Goal: Information Seeking & Learning: Learn about a topic

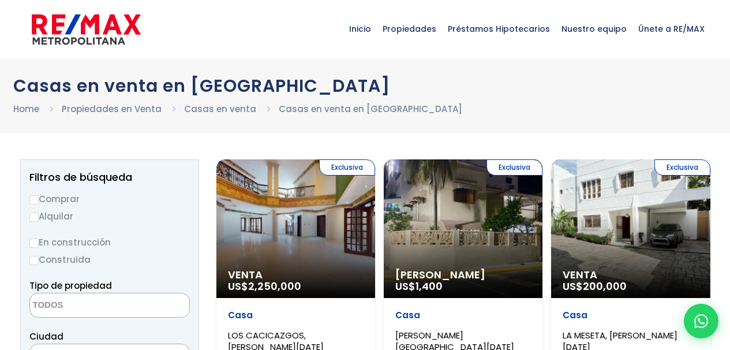
select select
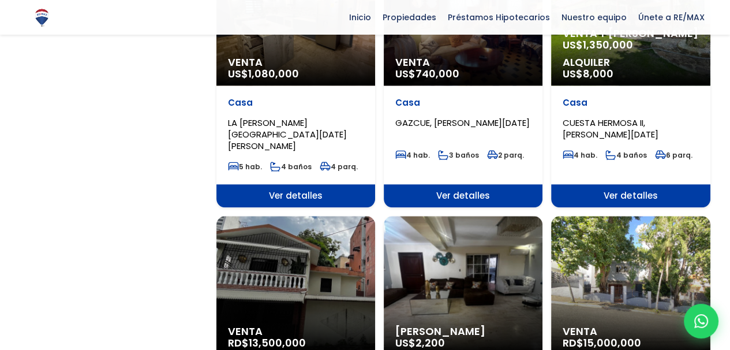
scroll to position [1028, 0]
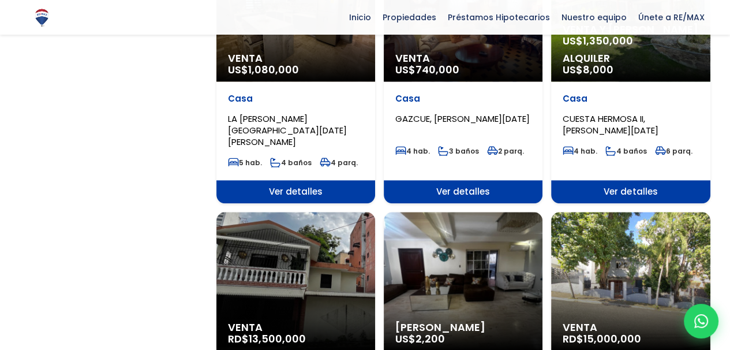
click at [280, 212] on div "Venta RD$ 13,500,000" at bounding box center [295, 281] width 159 height 138
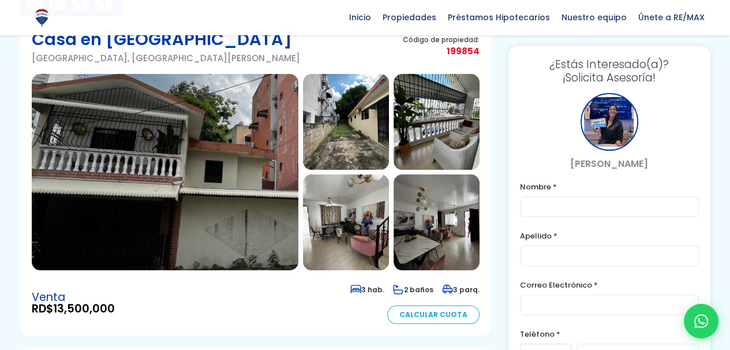
scroll to position [127, 0]
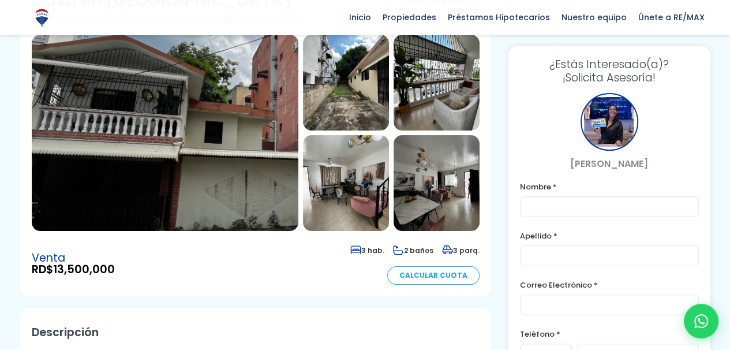
click at [410, 100] on img at bounding box center [436, 83] width 86 height 96
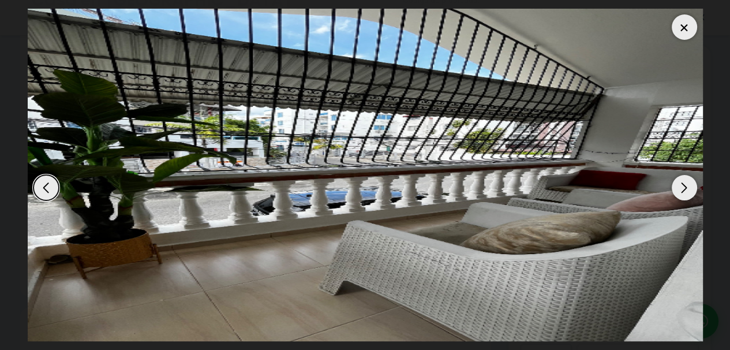
click at [684, 189] on div "Next slide" at bounding box center [683, 187] width 25 height 25
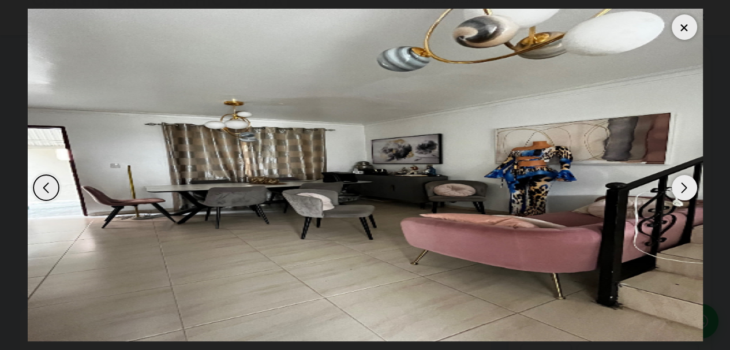
click at [684, 189] on div "Next slide" at bounding box center [683, 187] width 25 height 25
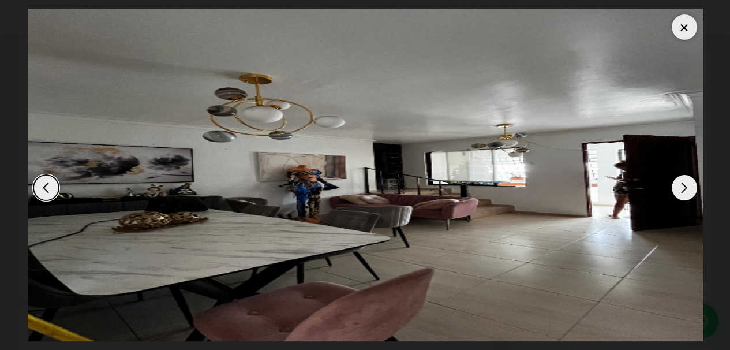
click at [684, 189] on div "Next slide" at bounding box center [683, 187] width 25 height 25
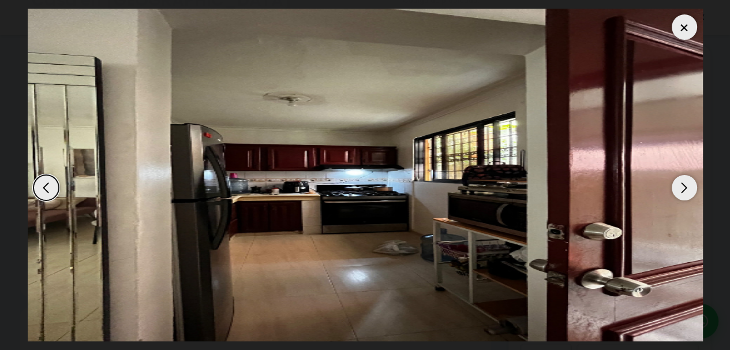
click at [684, 189] on div "Next slide" at bounding box center [683, 187] width 25 height 25
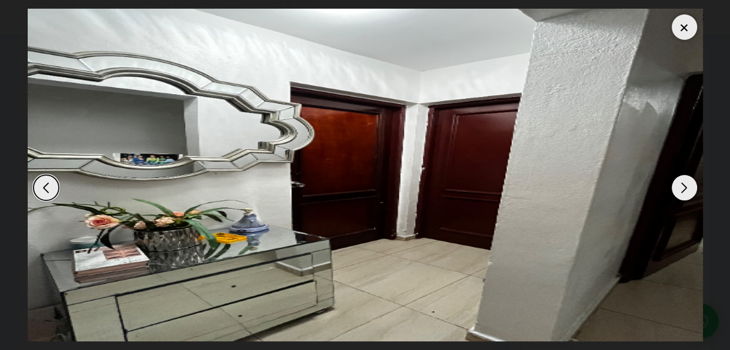
click at [684, 189] on div "Next slide" at bounding box center [683, 187] width 25 height 25
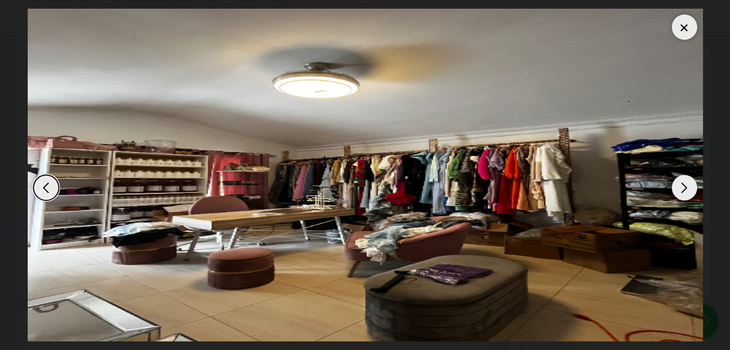
click at [684, 189] on div "Next slide" at bounding box center [683, 187] width 25 height 25
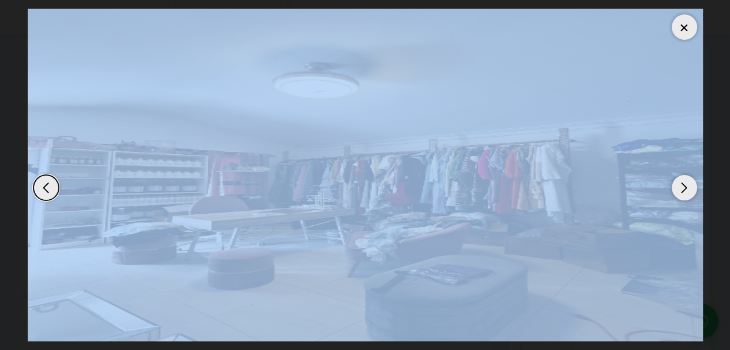
click at [684, 189] on div "Next slide" at bounding box center [683, 187] width 25 height 25
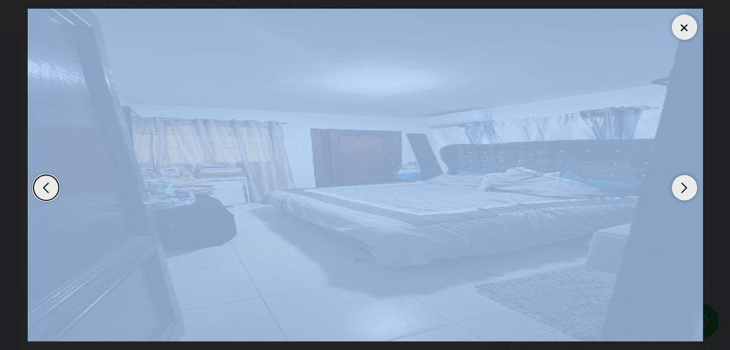
click at [684, 189] on div "Next slide" at bounding box center [683, 187] width 25 height 25
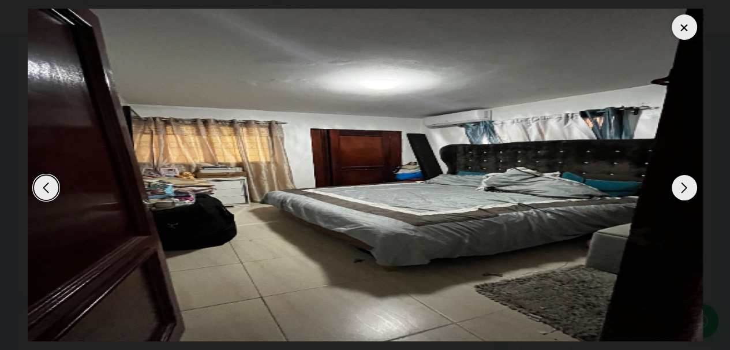
click at [683, 189] on div "Next slide" at bounding box center [683, 187] width 25 height 25
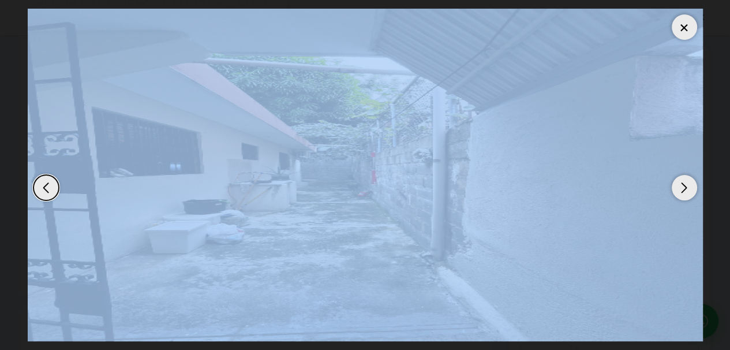
click at [683, 189] on div "Next slide" at bounding box center [683, 187] width 25 height 25
click at [678, 29] on div at bounding box center [683, 26] width 25 height 25
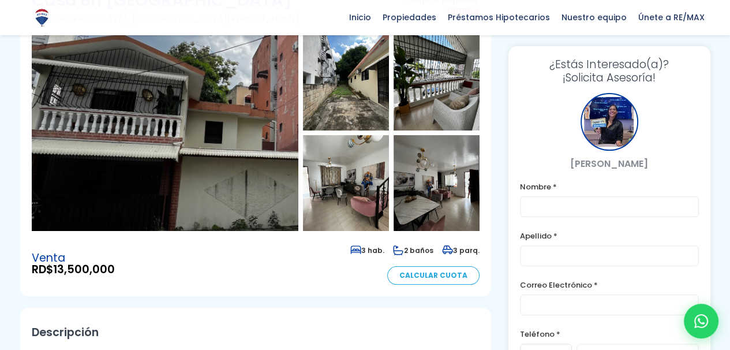
click at [678, 29] on link "Únete a RE/MAX" at bounding box center [671, 17] width 78 height 35
